Goal: Task Accomplishment & Management: Manage account settings

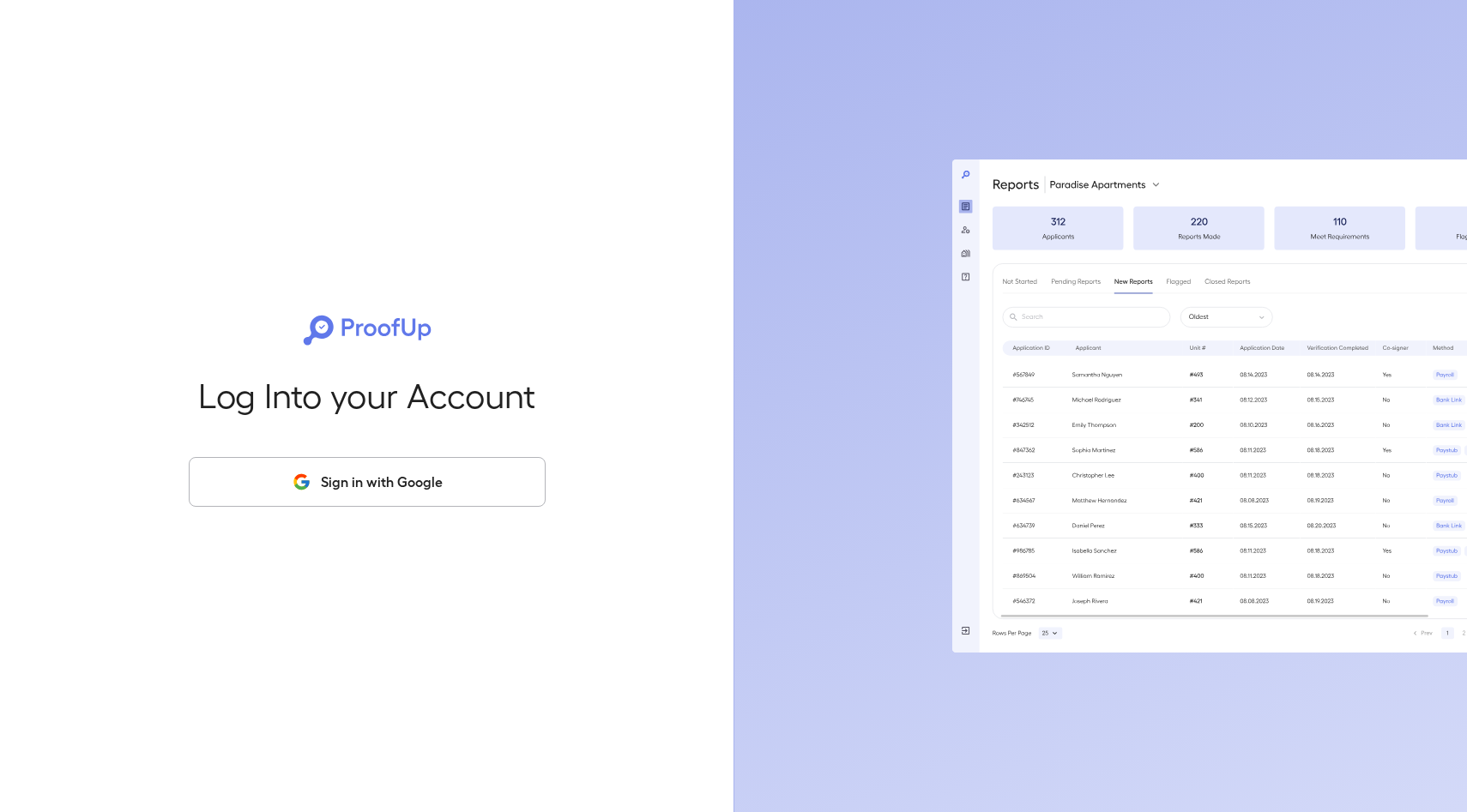
click at [446, 471] on button "Sign in with Google" at bounding box center [367, 482] width 357 height 50
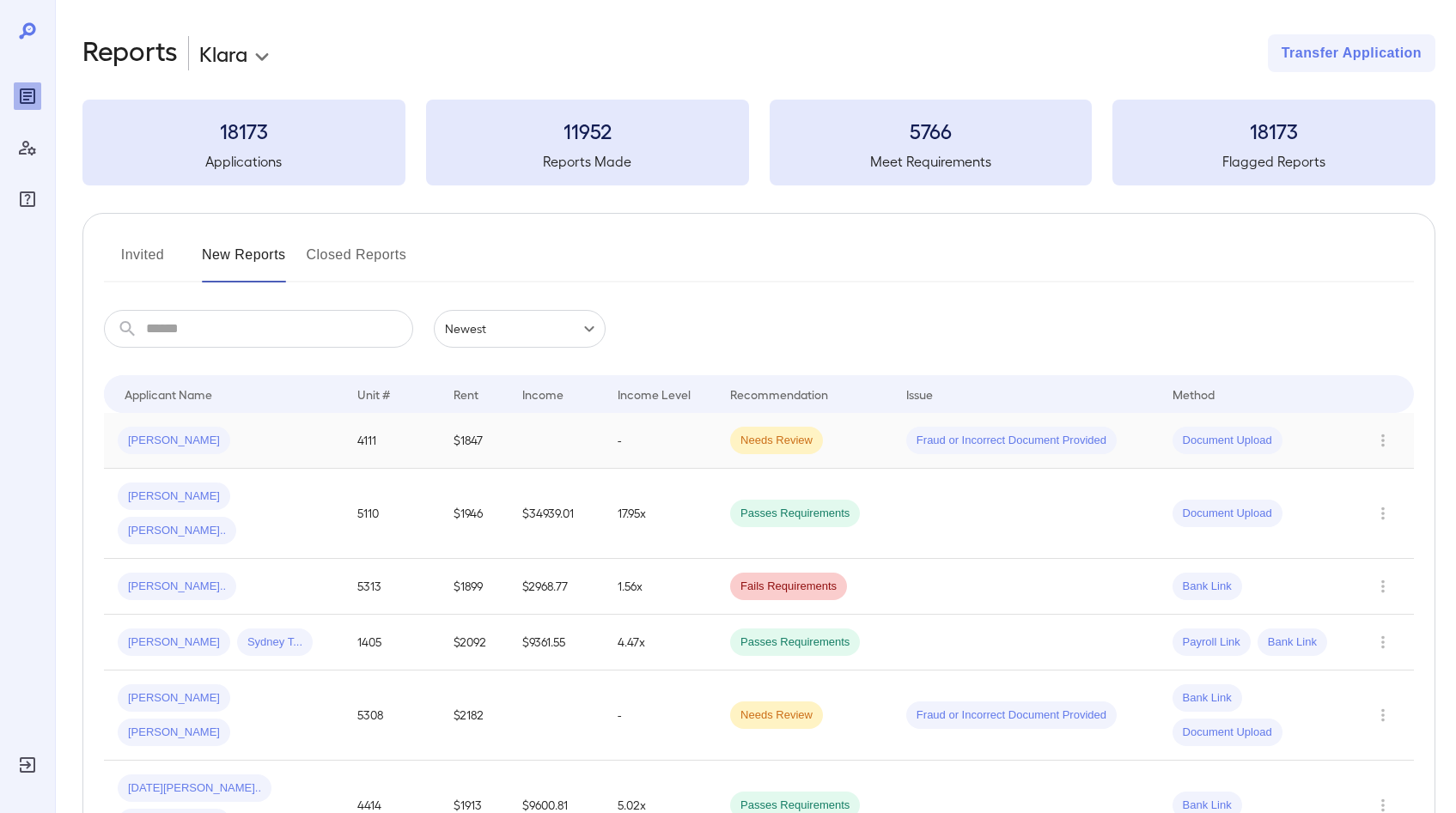
click at [242, 449] on div "[PERSON_NAME]" at bounding box center [223, 441] width 212 height 28
click at [307, 444] on div "[PERSON_NAME]" at bounding box center [223, 441] width 212 height 28
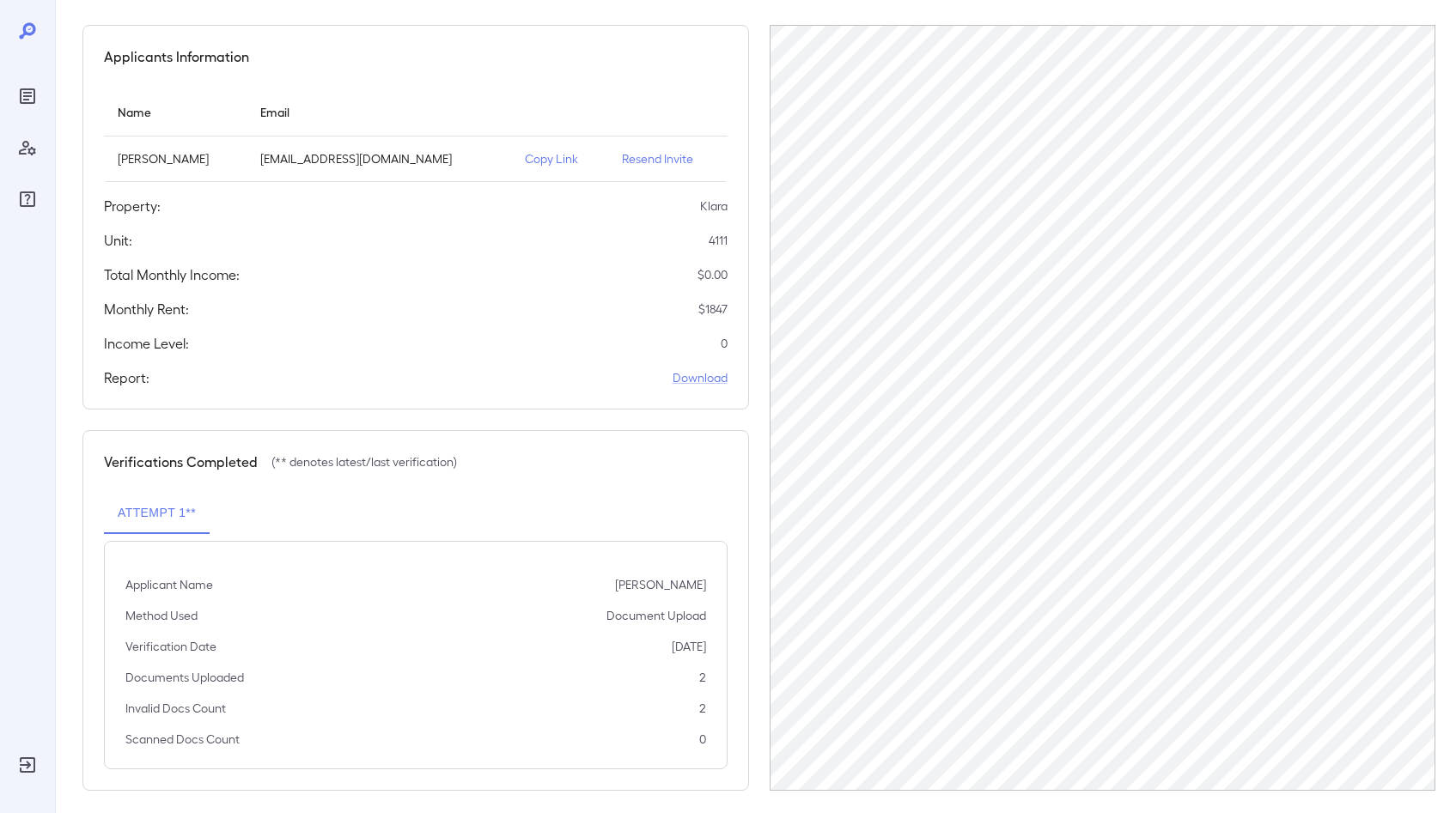
scroll to position [141, 0]
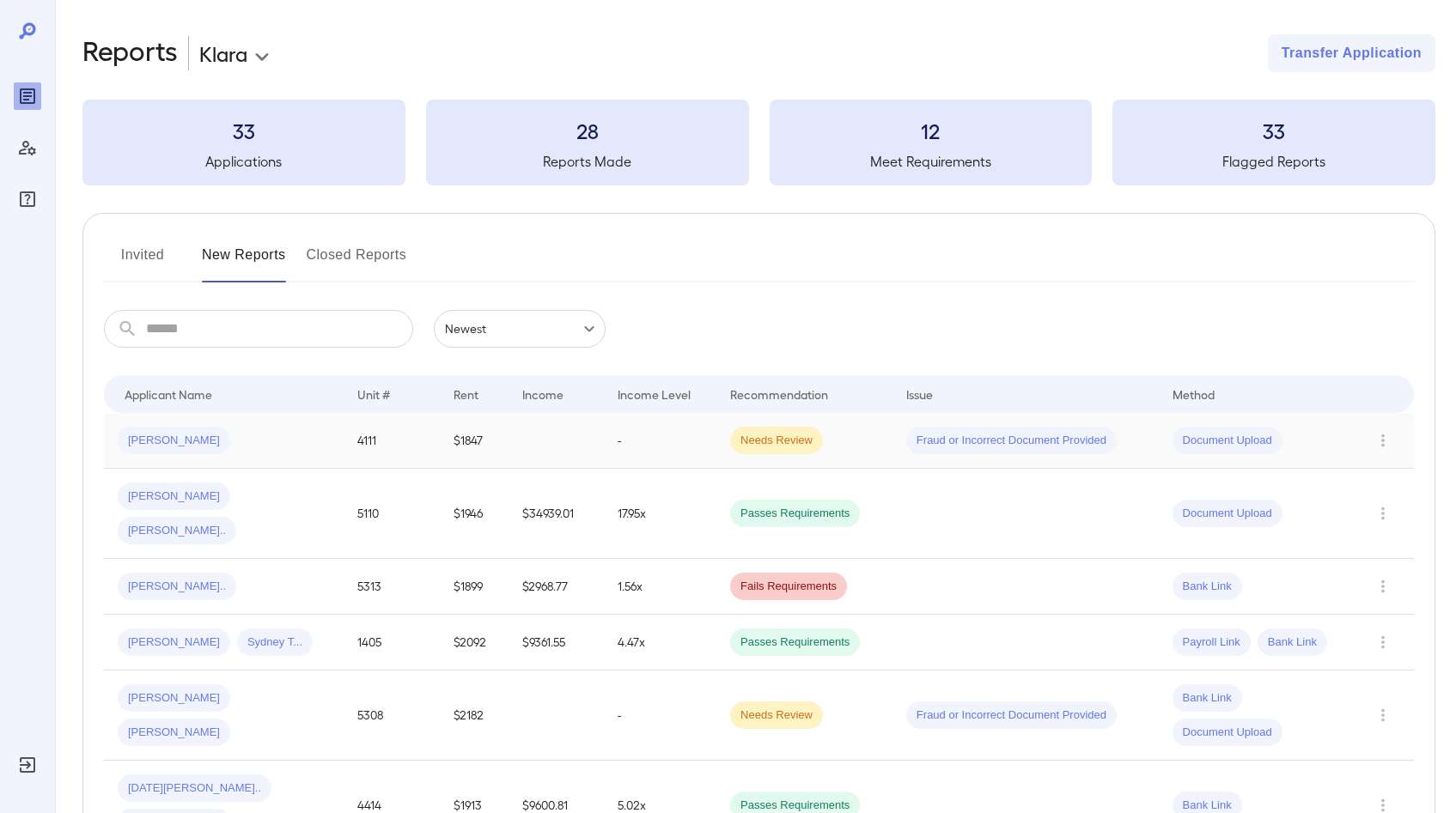
click at [569, 450] on td at bounding box center [556, 441] width 97 height 56
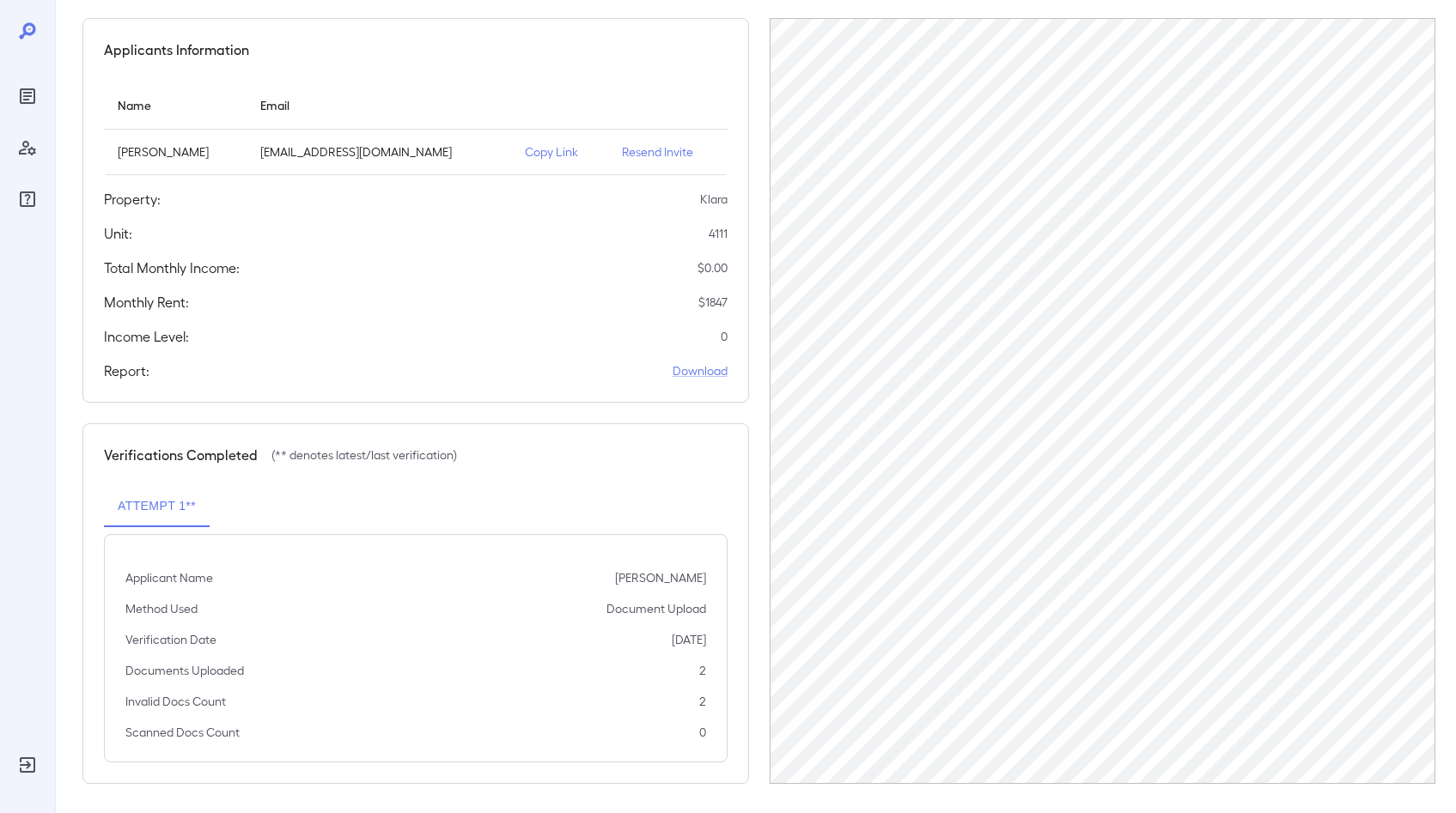
scroll to position [141, 0]
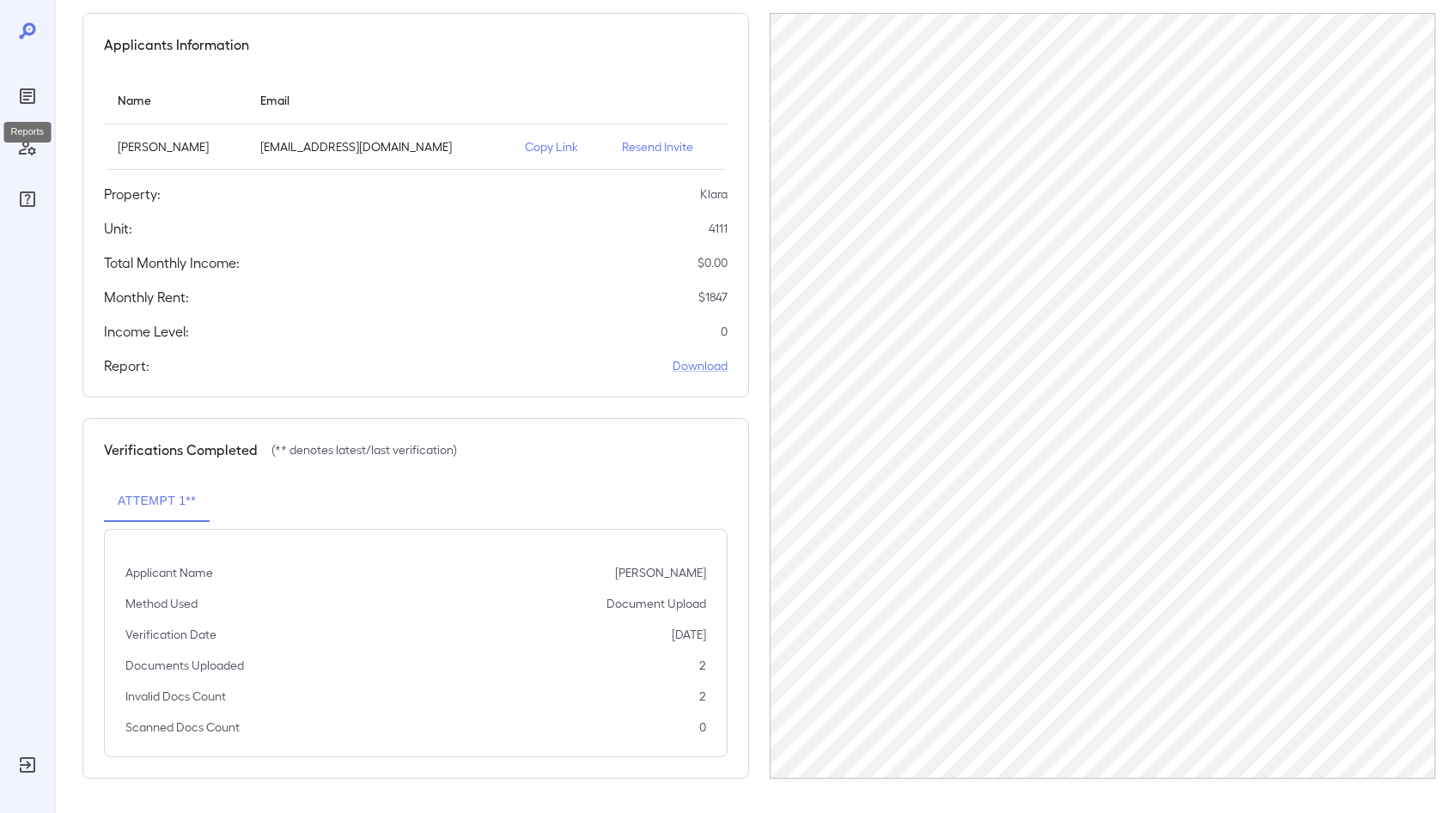
click at [29, 100] on icon "Reports" at bounding box center [27, 96] width 21 height 21
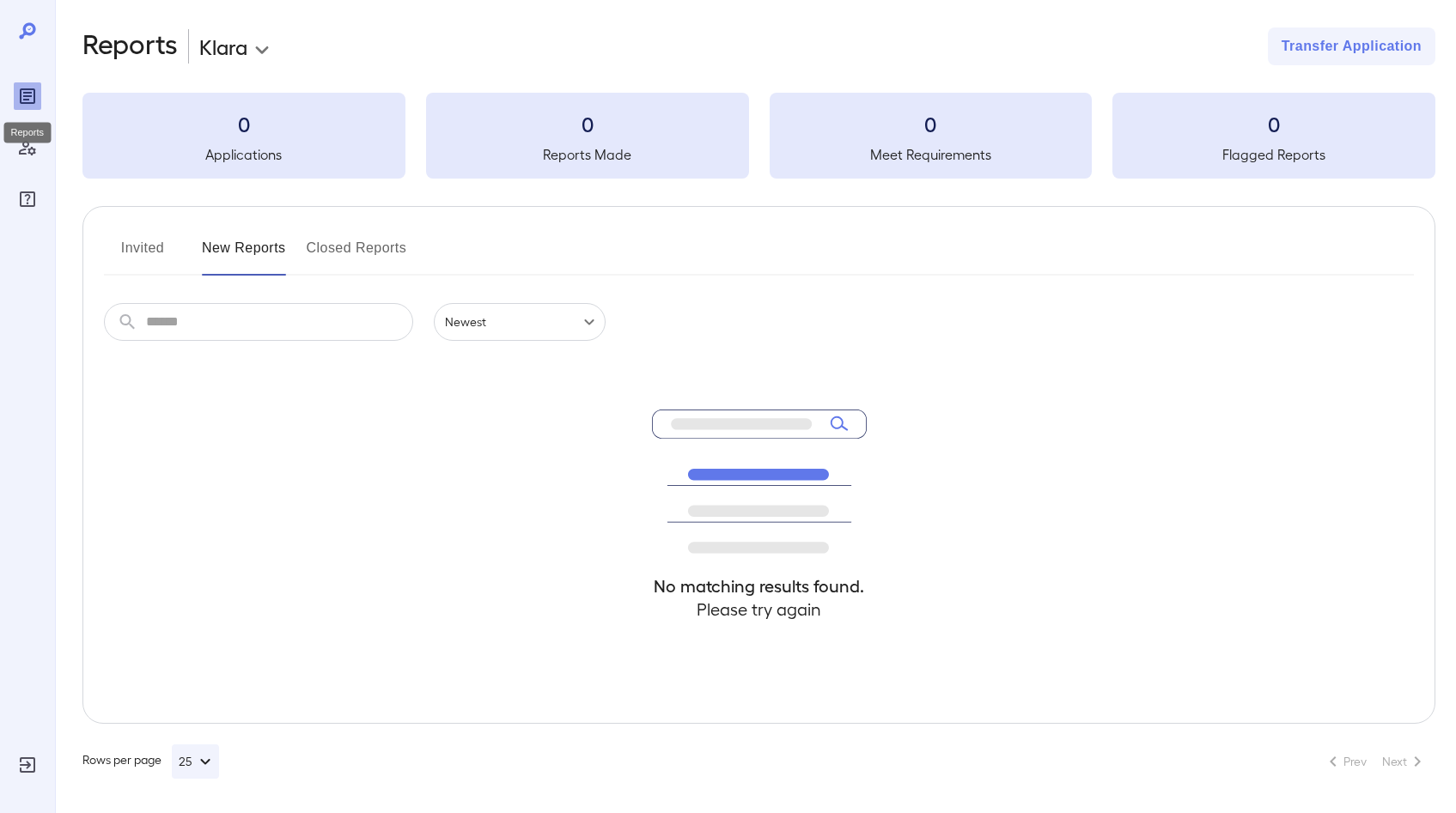
scroll to position [7, 0]
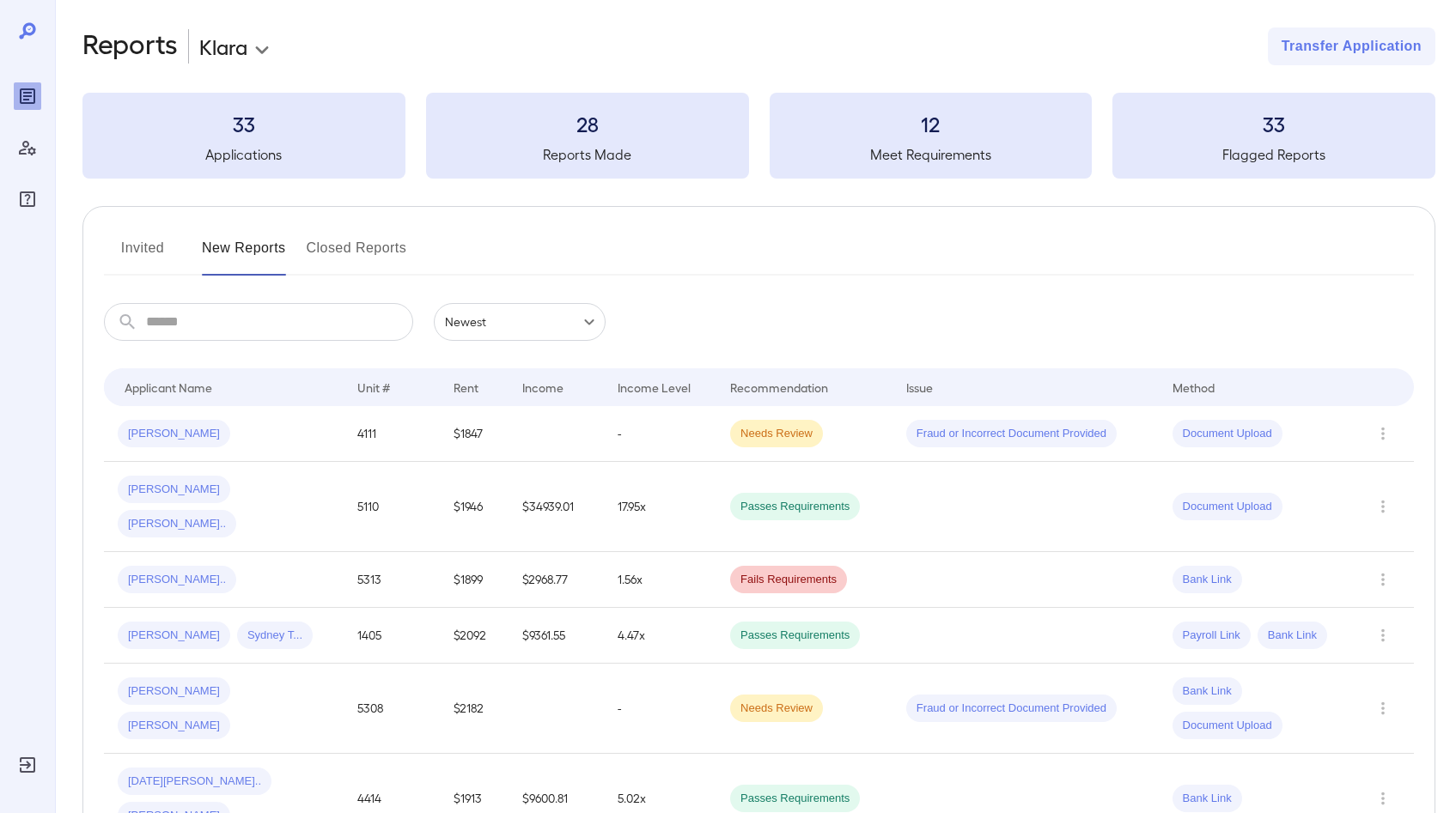
click at [153, 262] on button "Invited" at bounding box center [142, 255] width 78 height 41
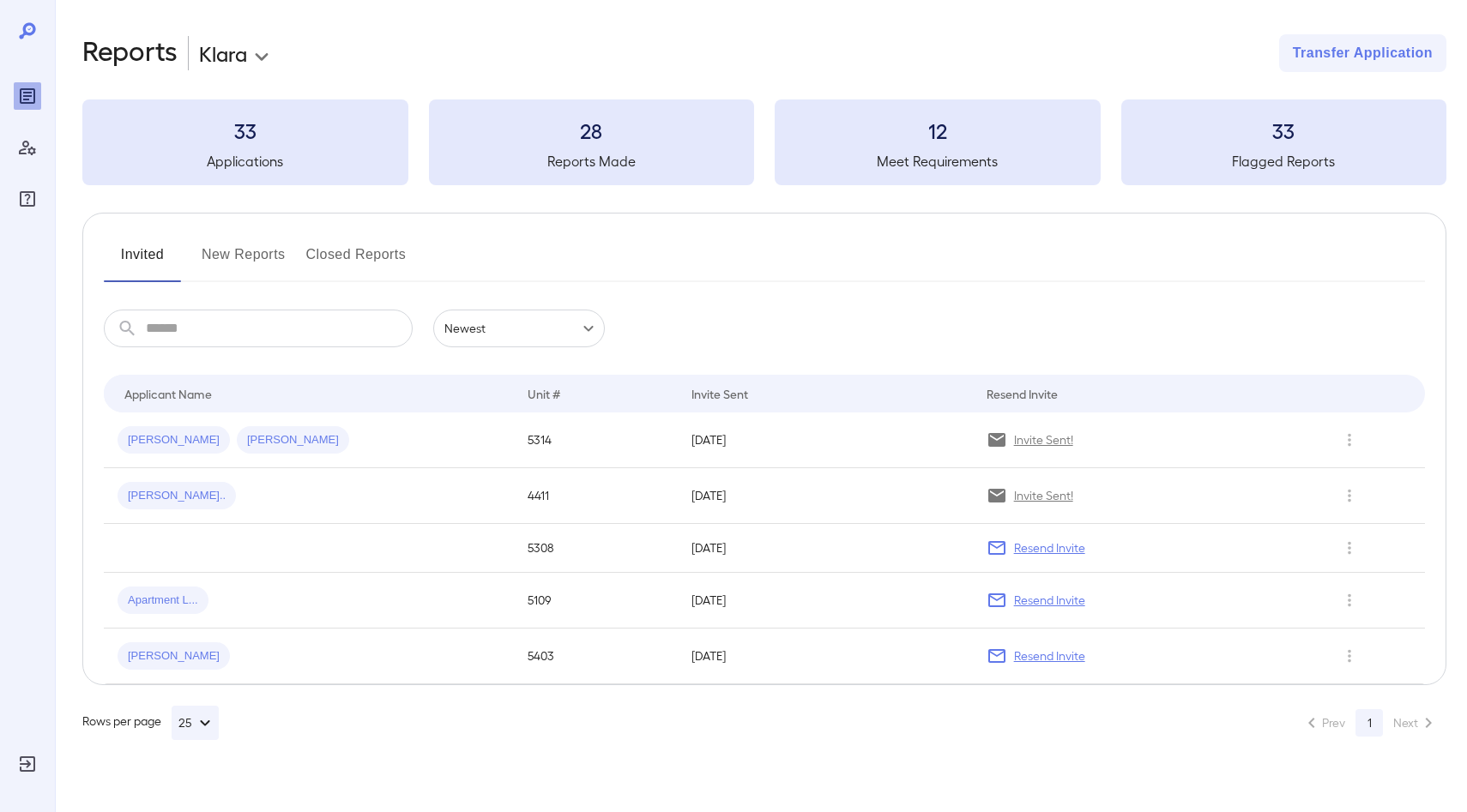
click at [258, 247] on button "New Reports" at bounding box center [244, 260] width 84 height 41
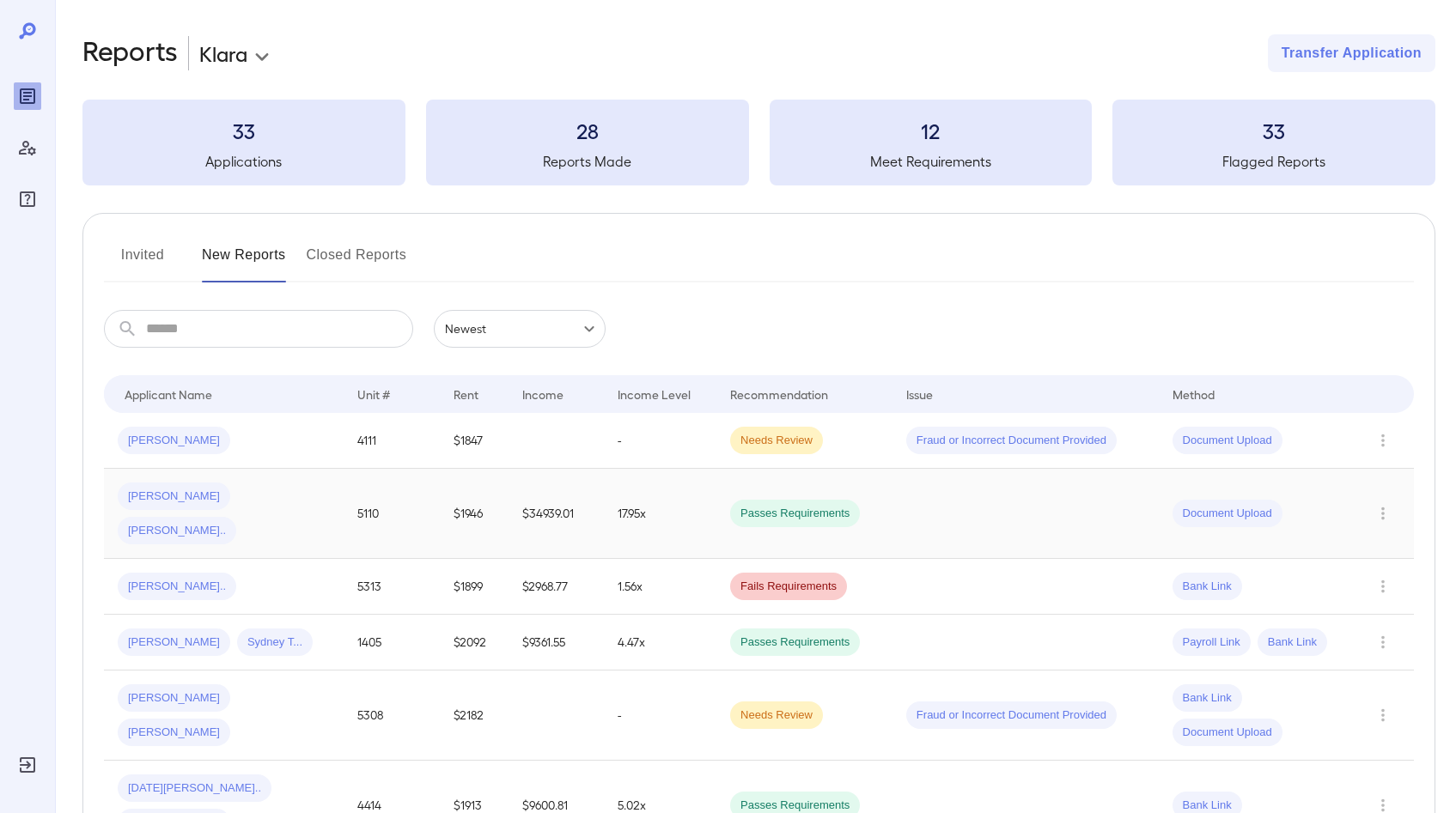
click at [340, 488] on td "[PERSON_NAME] [PERSON_NAME].." at bounding box center [223, 513] width 240 height 91
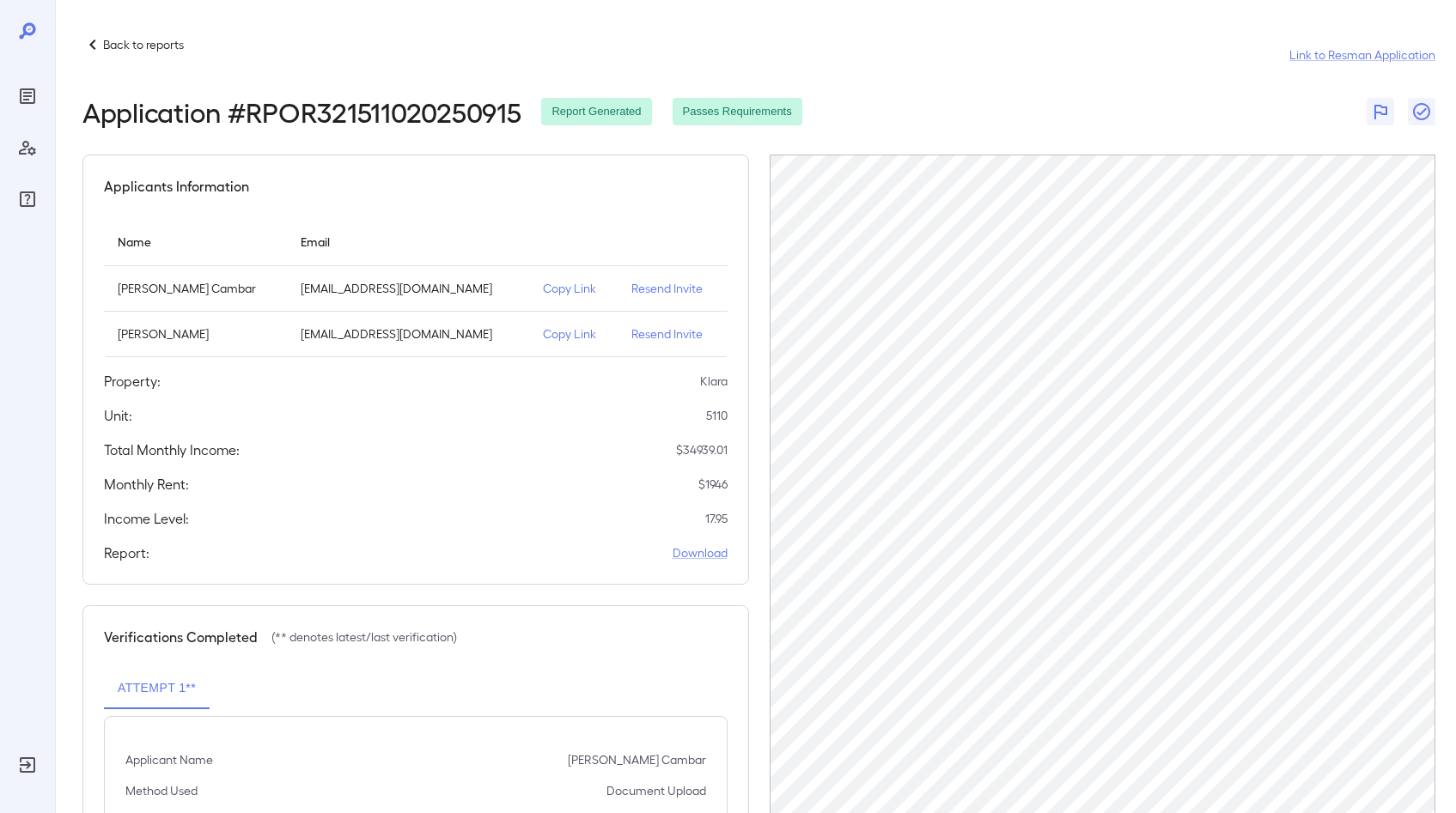
click at [651, 335] on p "Resend Invite" at bounding box center [672, 333] width 82 height 17
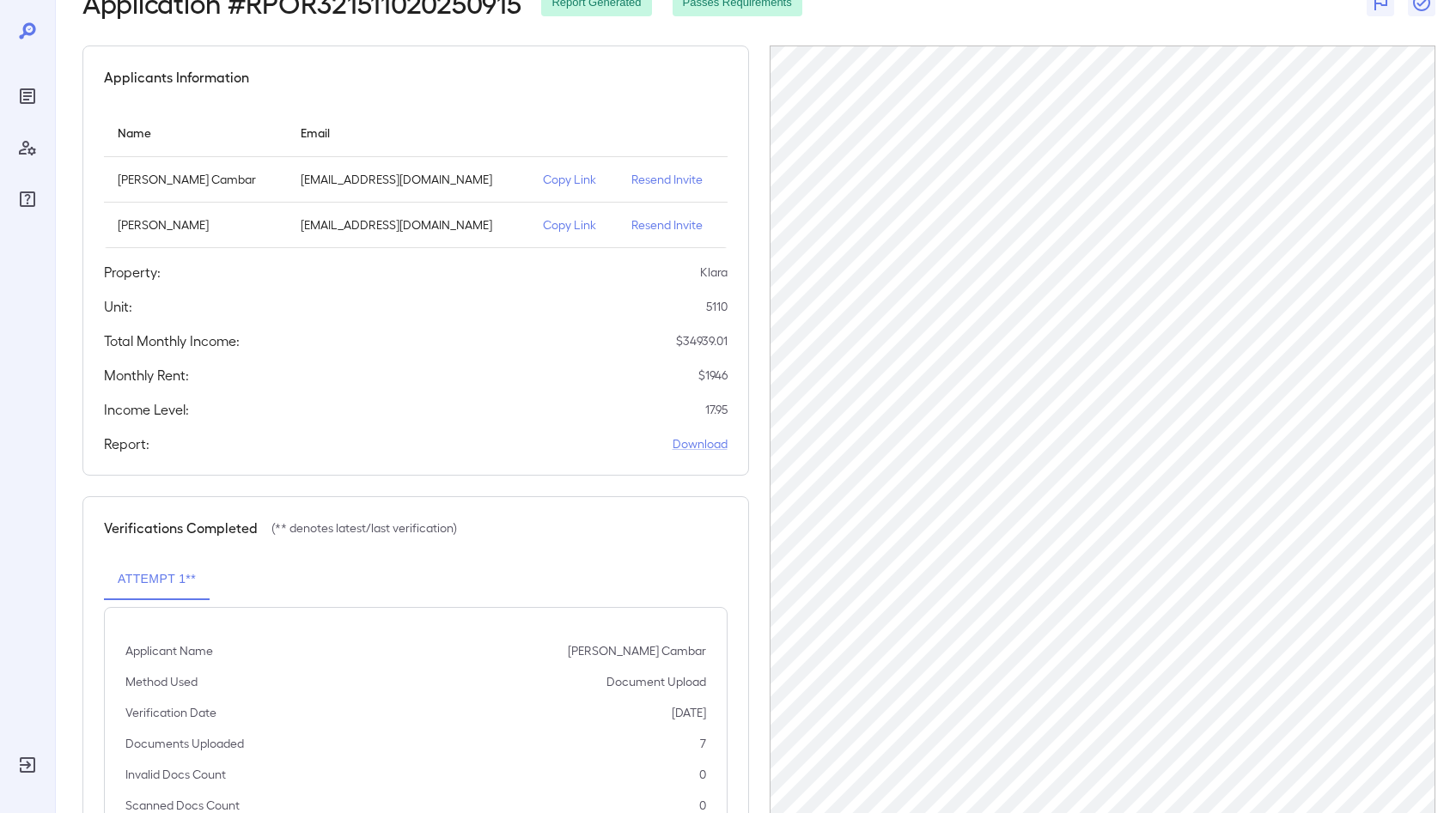
scroll to position [187, 0]
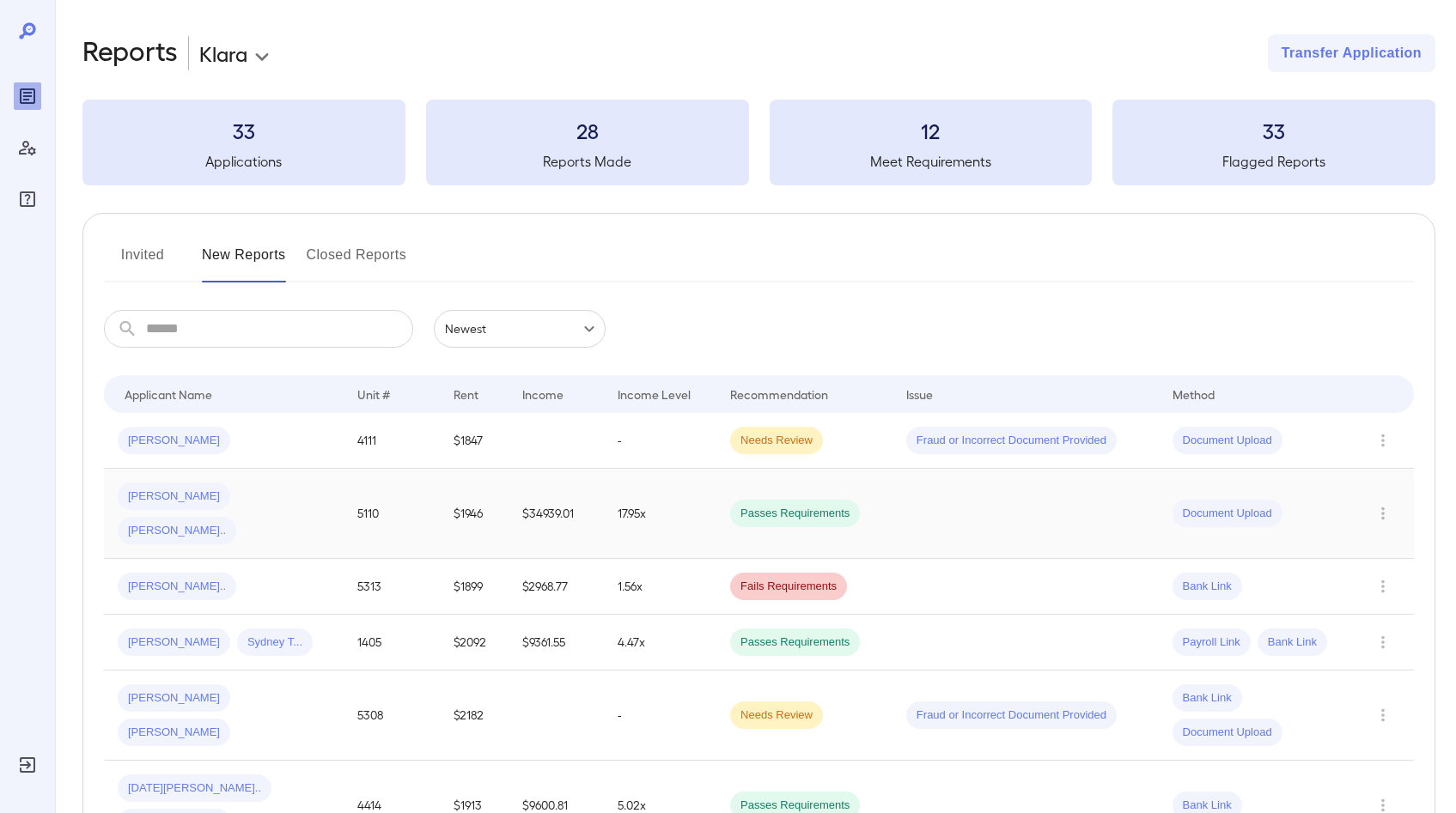
click at [337, 501] on td "[PERSON_NAME] [PERSON_NAME].." at bounding box center [223, 513] width 240 height 91
